Goal: Task Accomplishment & Management: Use online tool/utility

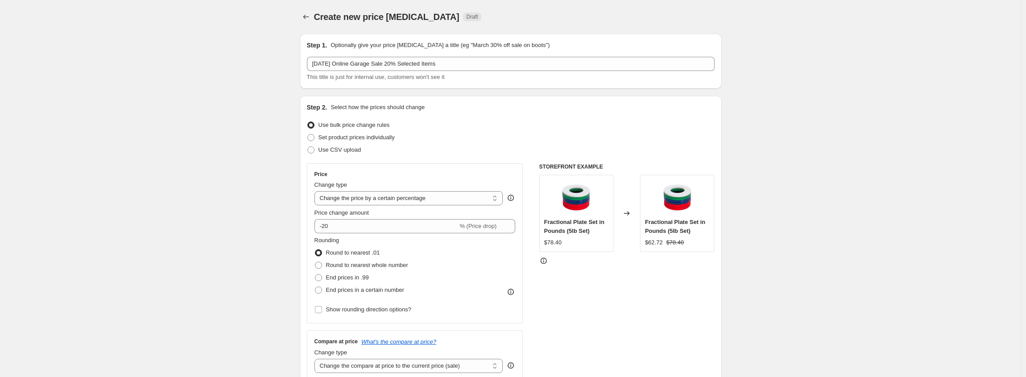
select select "percentage"
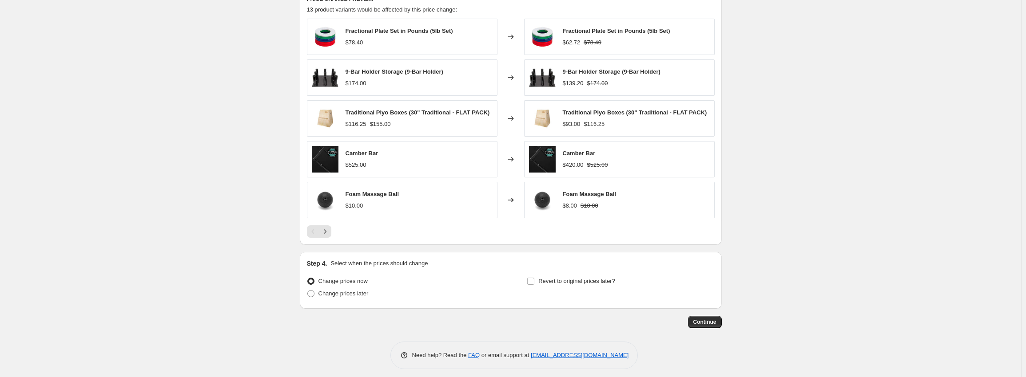
scroll to position [538, 0]
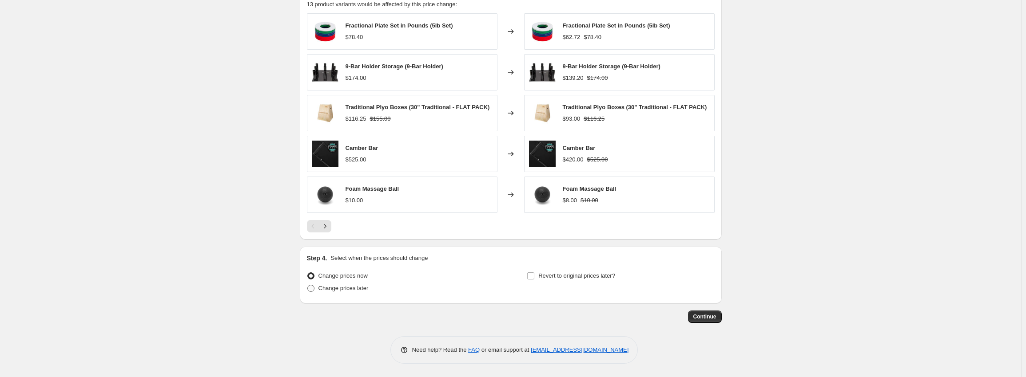
click at [356, 287] on span "Change prices later" at bounding box center [343, 288] width 50 height 7
click at [308, 286] on input "Change prices later" at bounding box center [307, 285] width 0 height 0
radio input "true"
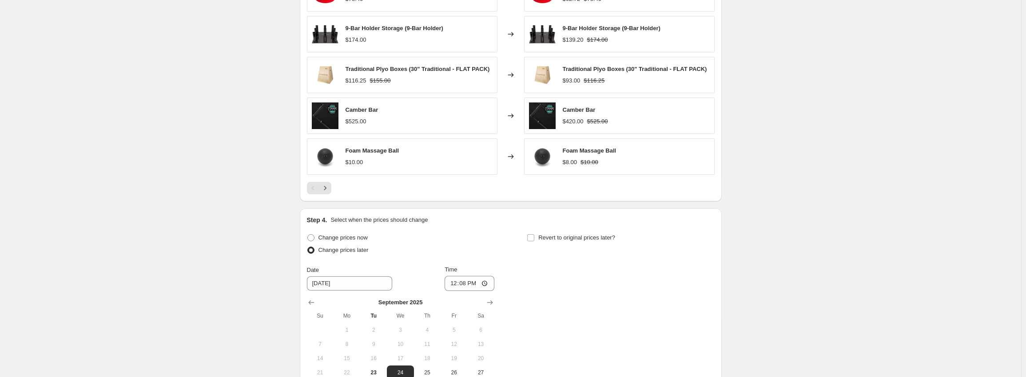
scroll to position [671, 0]
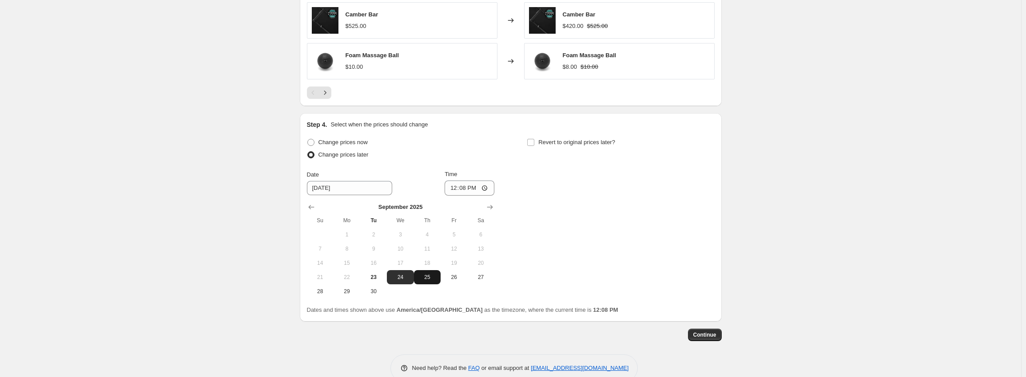
click at [427, 277] on span "25" at bounding box center [427, 277] width 20 height 7
type input "[DATE]"
click at [455, 189] on input "12:08" at bounding box center [470, 188] width 50 height 15
type input "00:00"
click at [564, 141] on span "Revert to original prices later?" at bounding box center [576, 142] width 77 height 7
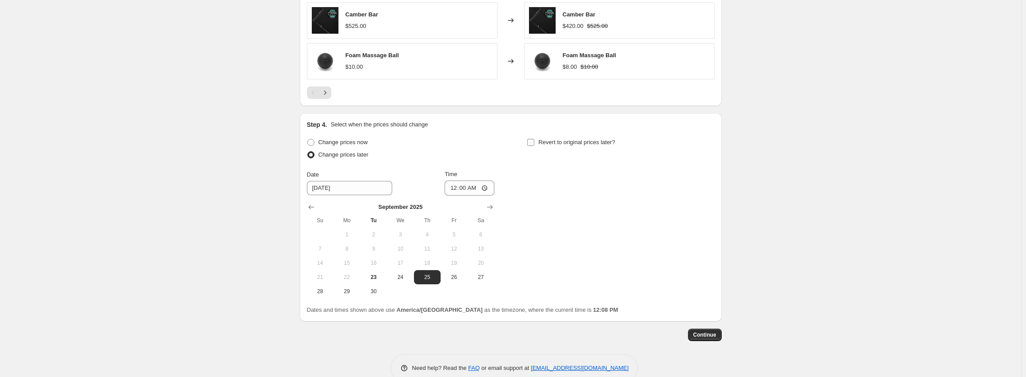
click at [534, 141] on input "Revert to original prices later?" at bounding box center [530, 142] width 7 height 7
checkbox input "true"
click at [678, 190] on input "12:08" at bounding box center [690, 188] width 50 height 15
type input "05:00"
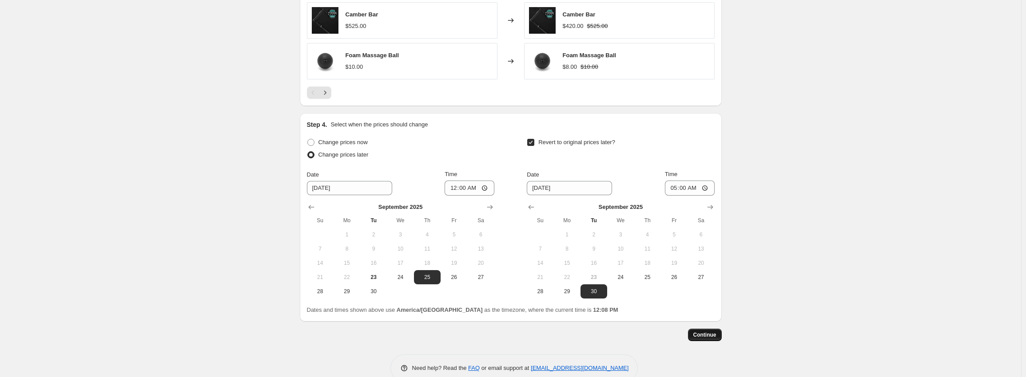
click at [706, 339] on button "Continue" at bounding box center [705, 335] width 34 height 12
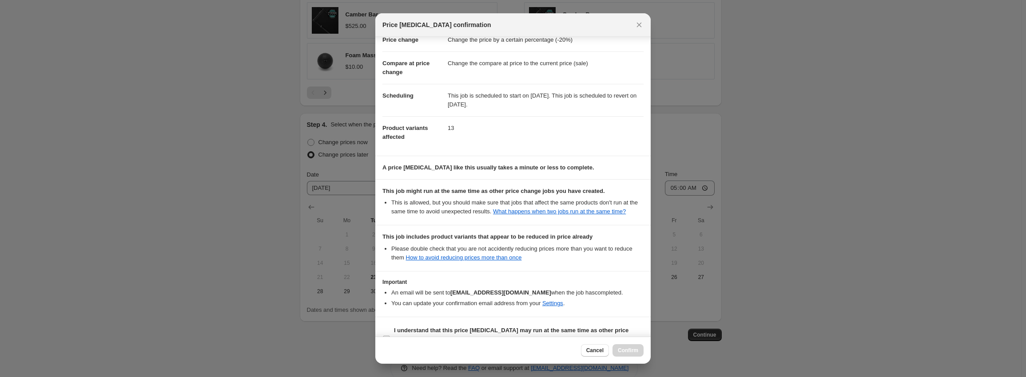
scroll to position [49, 0]
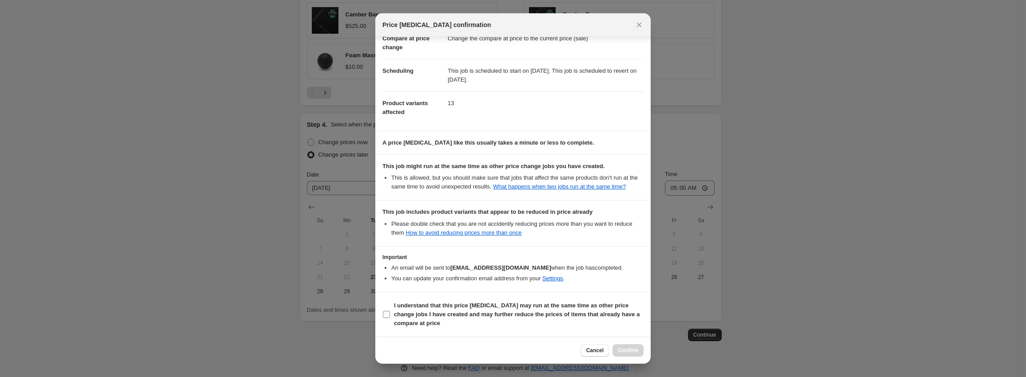
click at [493, 307] on b "I understand that this price [MEDICAL_DATA] may run at the same time as other p…" at bounding box center [517, 314] width 246 height 24
click at [390, 311] on input "I understand that this price [MEDICAL_DATA] may run at the same time as other p…" at bounding box center [386, 314] width 7 height 7
checkbox input "true"
click at [627, 344] on div "Cancel Confirm" at bounding box center [512, 350] width 275 height 27
click at [627, 348] on span "Confirm" at bounding box center [628, 350] width 20 height 7
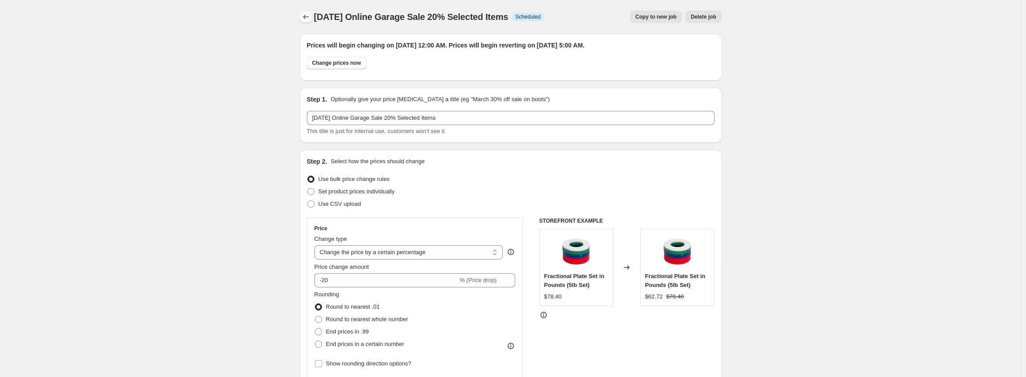
click at [306, 17] on icon "Price change jobs" at bounding box center [306, 17] width 6 height 4
